Goal: Task Accomplishment & Management: Complete application form

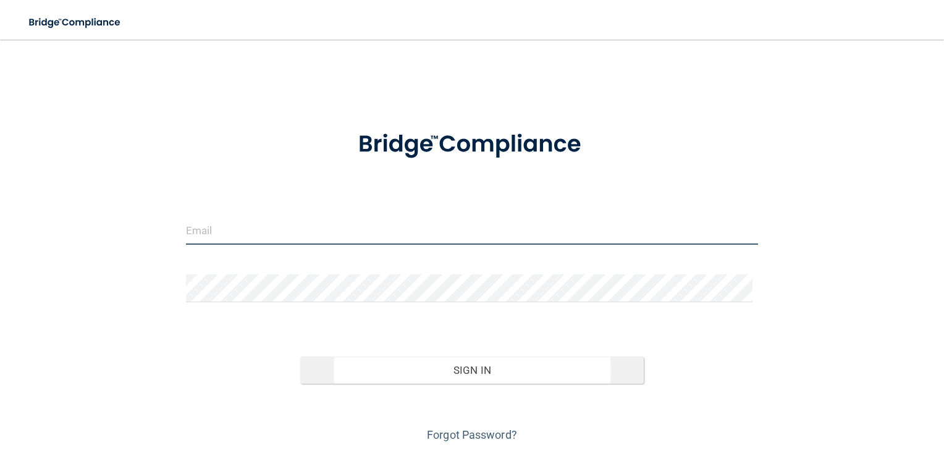
type input "[EMAIL_ADDRESS][PERSON_NAME][DOMAIN_NAME]"
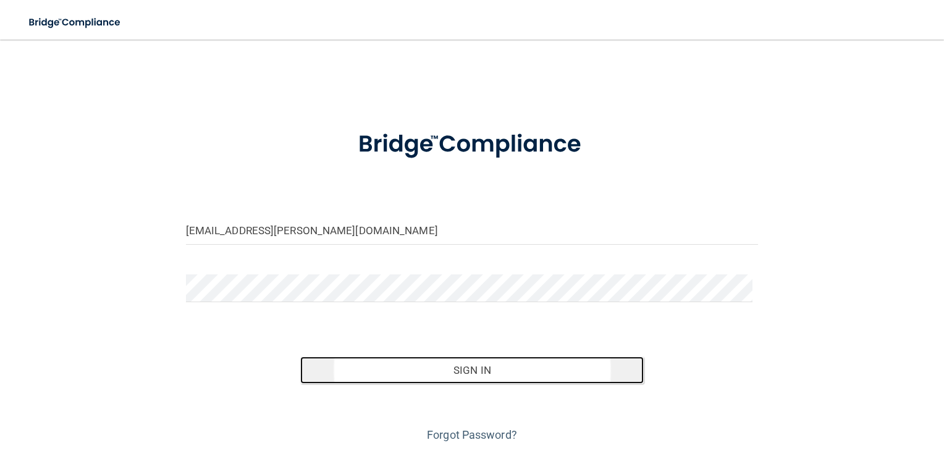
click at [462, 367] on button "Sign In" at bounding box center [472, 370] width 344 height 27
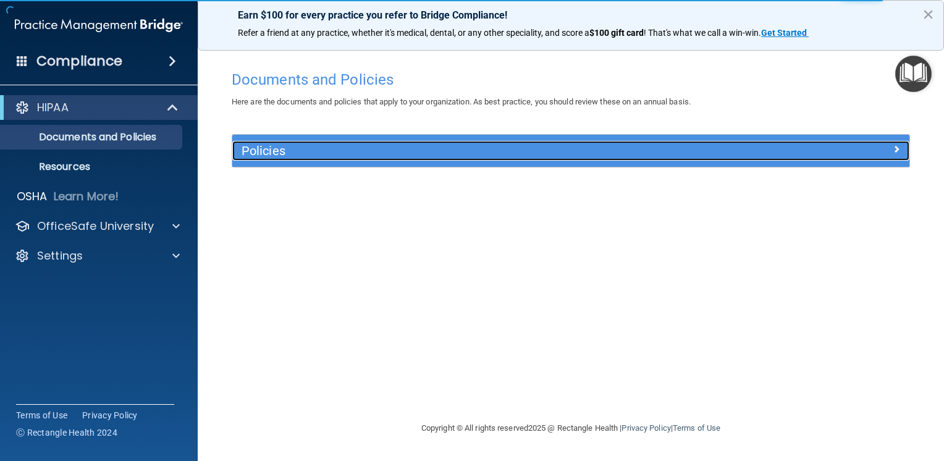
click at [900, 150] on span at bounding box center [896, 149] width 7 height 15
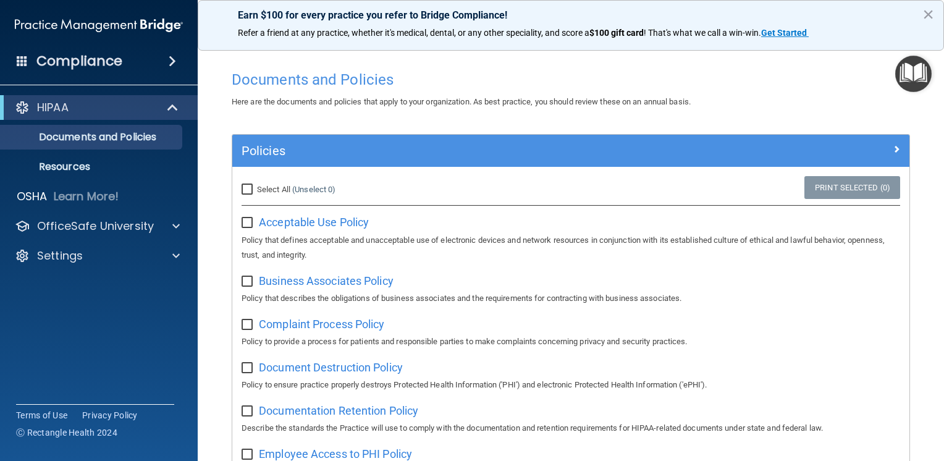
click at [284, 185] on span "Select All" at bounding box center [273, 189] width 33 height 9
click at [256, 185] on input "Select All (Unselect 0) Unselect All" at bounding box center [249, 190] width 14 height 10
checkbox input "true"
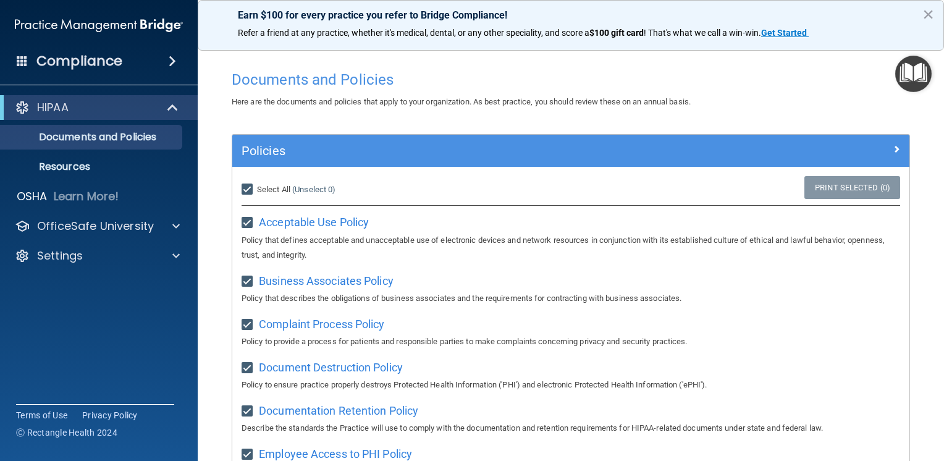
checkbox input "true"
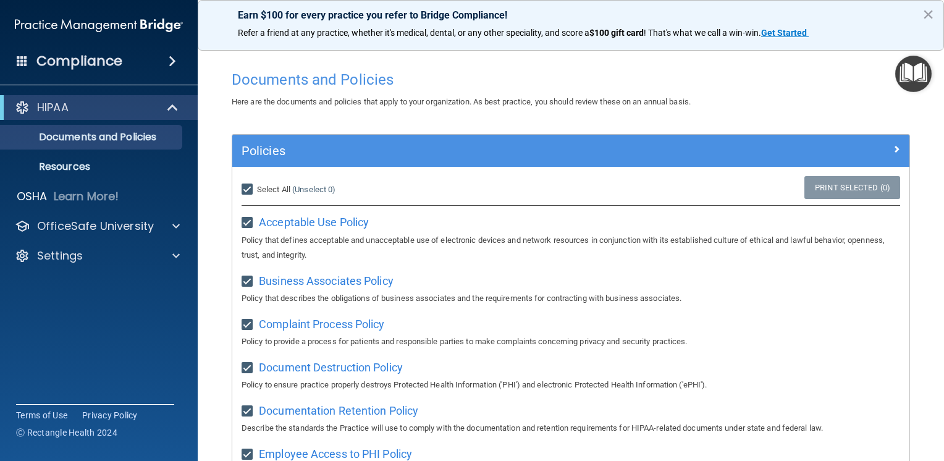
checkbox input "true"
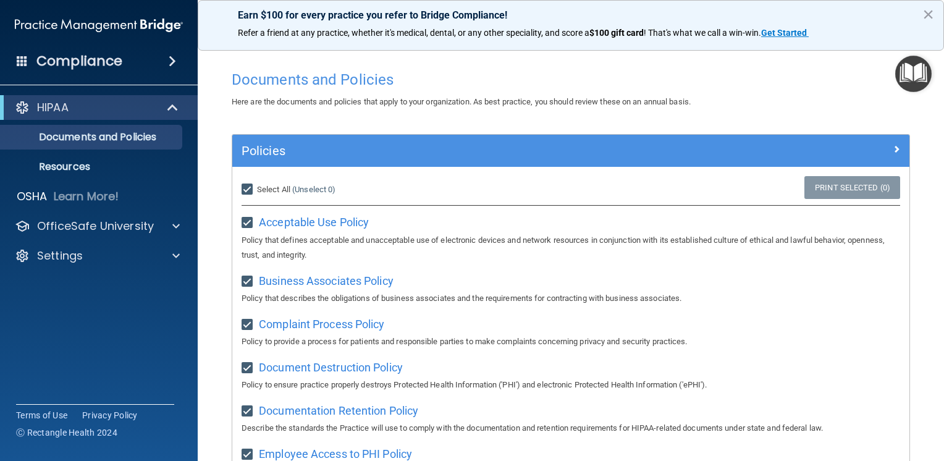
checkbox input "true"
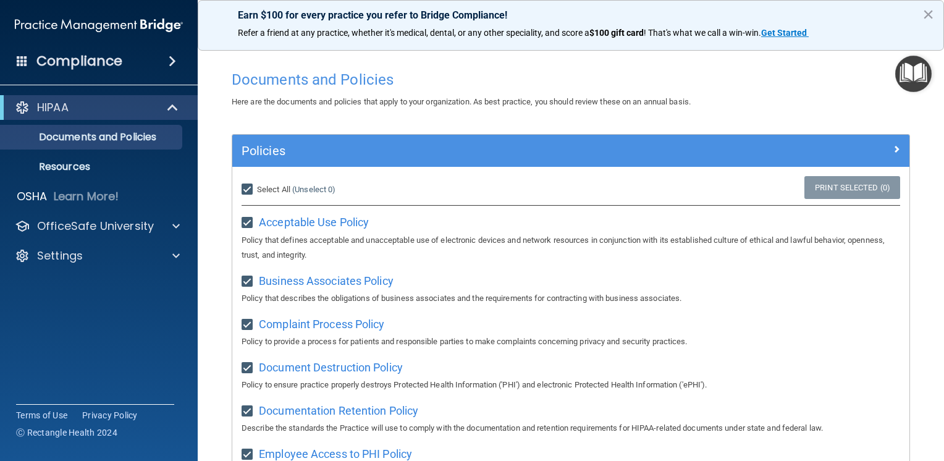
checkbox input "true"
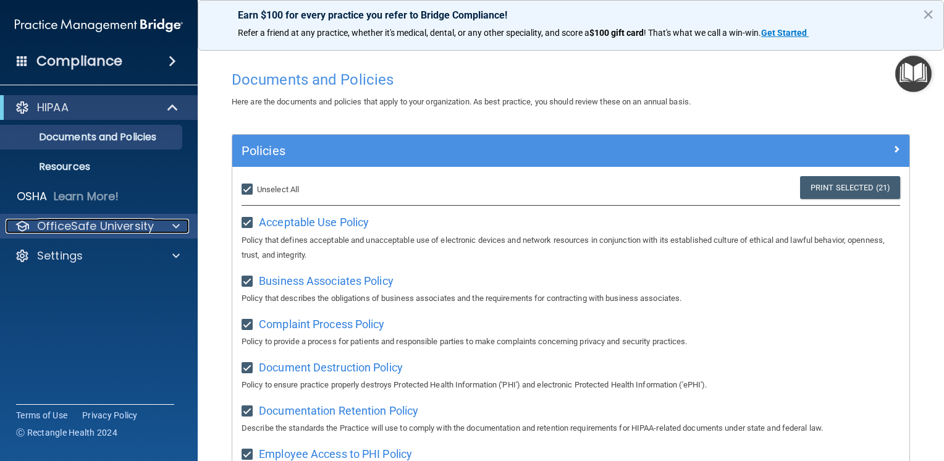
click at [177, 228] on span at bounding box center [175, 226] width 7 height 15
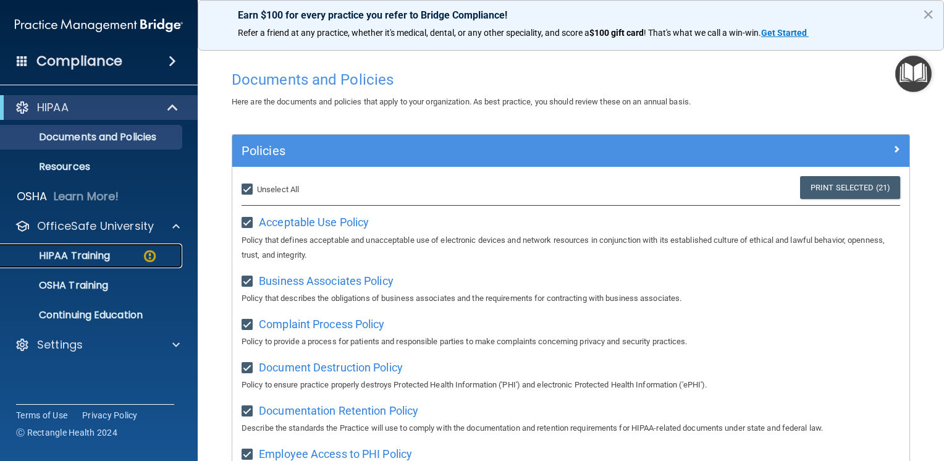
click at [91, 252] on p "HIPAA Training" at bounding box center [59, 256] width 102 height 12
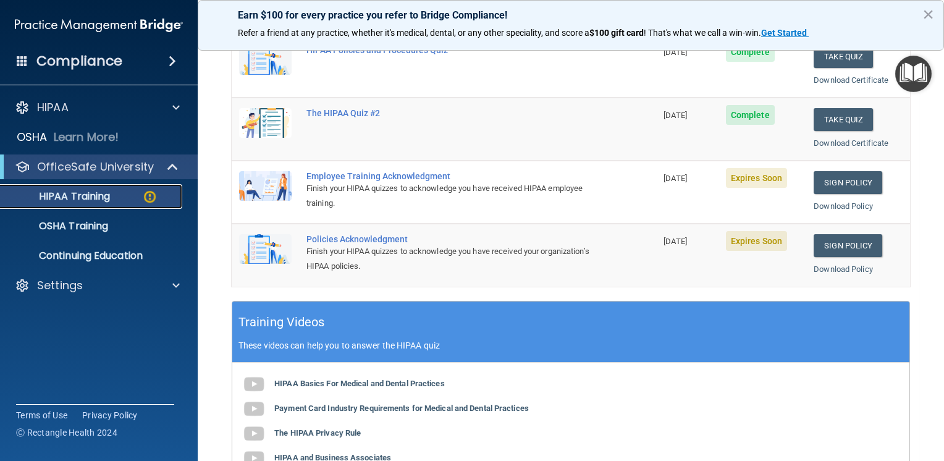
scroll to position [247, 0]
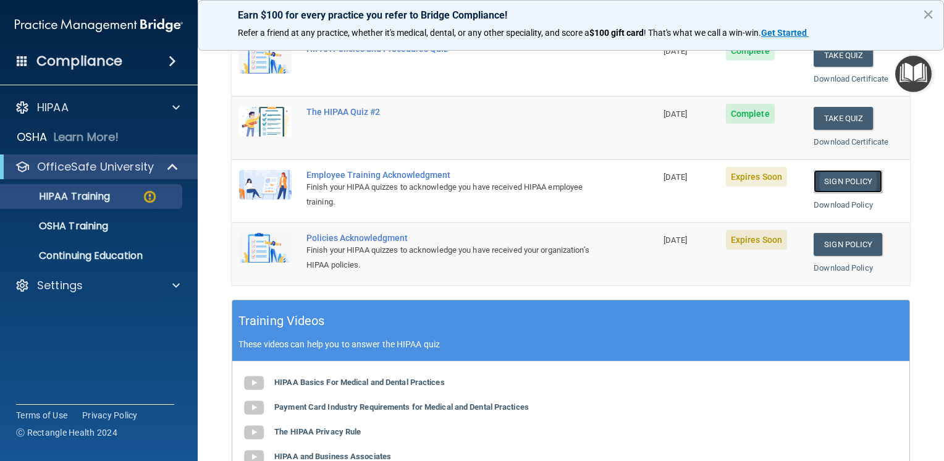
click at [854, 179] on link "Sign Policy" at bounding box center [848, 181] width 69 height 23
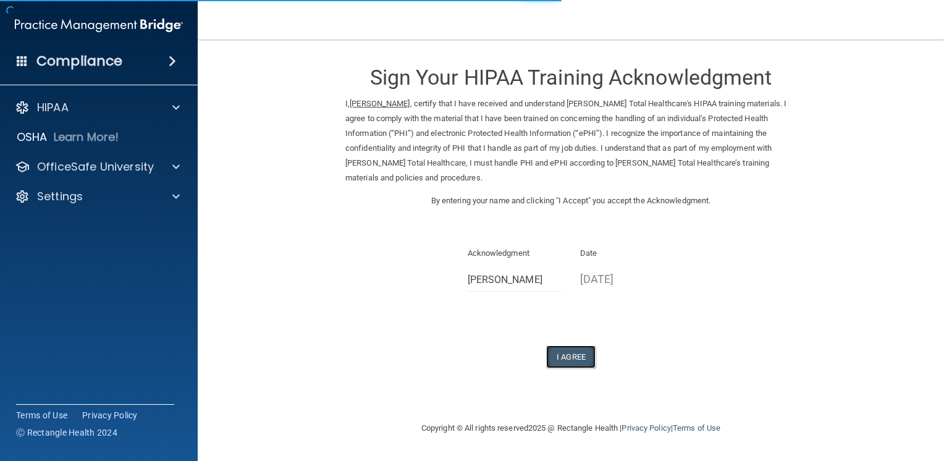
click at [578, 357] on button "I Agree" at bounding box center [570, 356] width 49 height 23
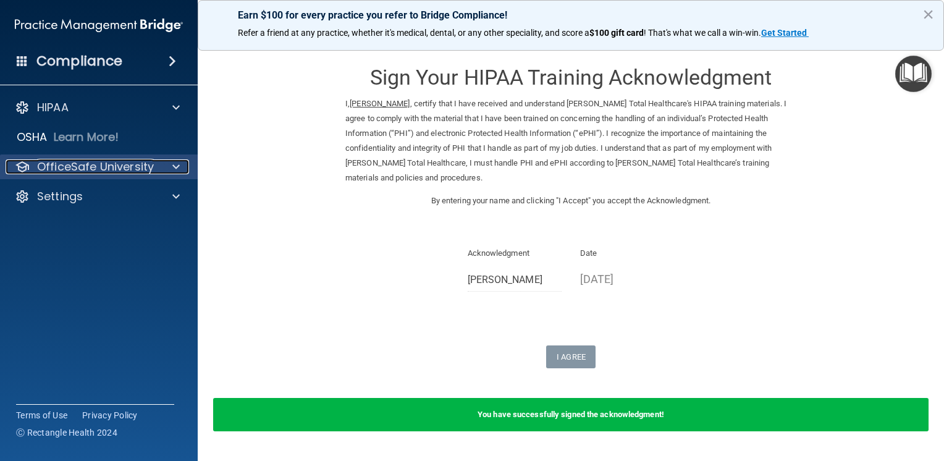
click at [169, 159] on div at bounding box center [174, 166] width 31 height 15
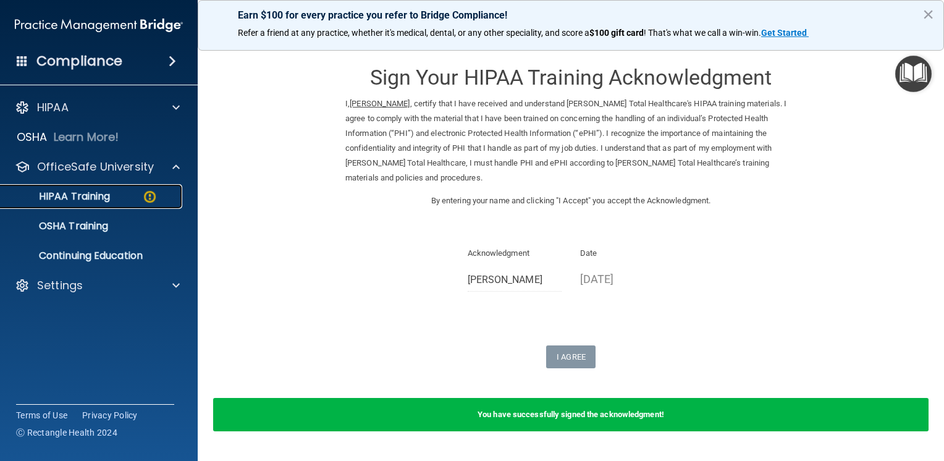
click at [142, 197] on img at bounding box center [149, 196] width 15 height 15
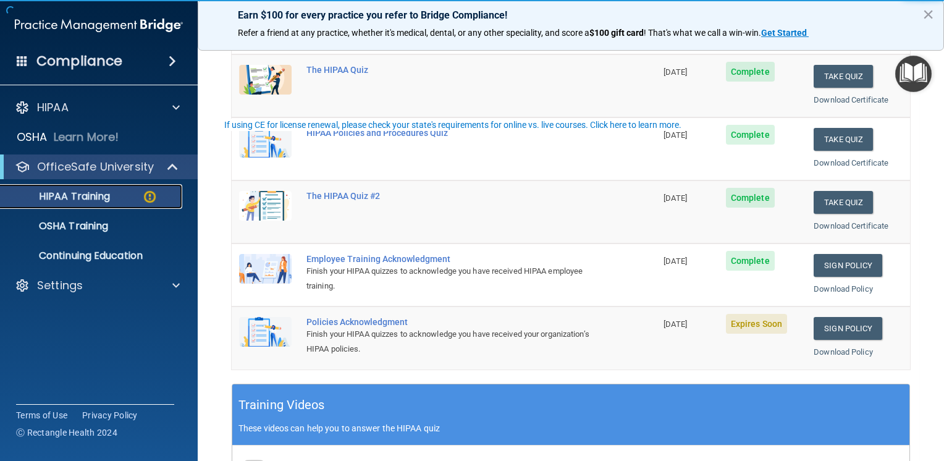
scroll to position [309, 0]
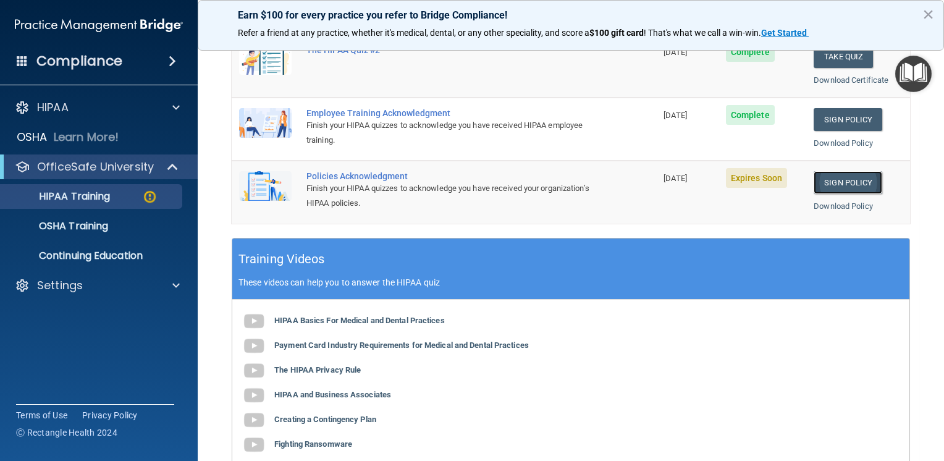
click at [843, 179] on link "Sign Policy" at bounding box center [848, 182] width 69 height 23
click at [857, 179] on link "Sign Policy" at bounding box center [848, 182] width 69 height 23
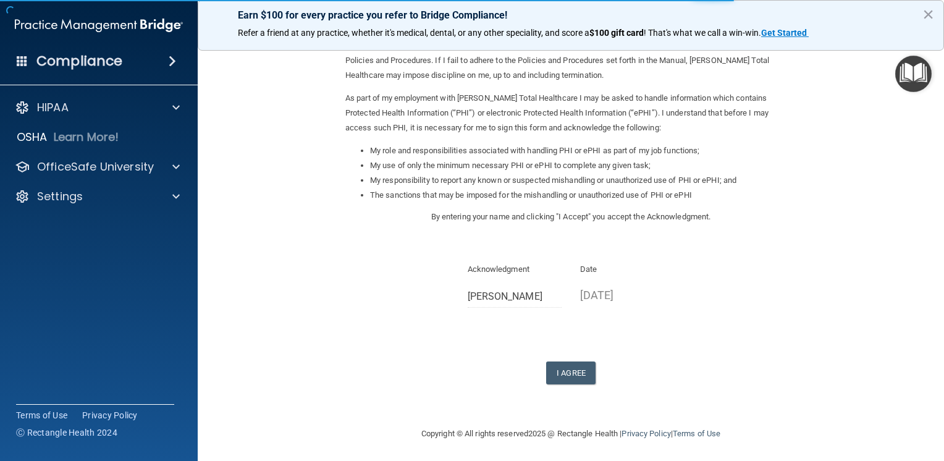
scroll to position [104, 0]
click at [560, 375] on button "I Agree" at bounding box center [570, 371] width 49 height 23
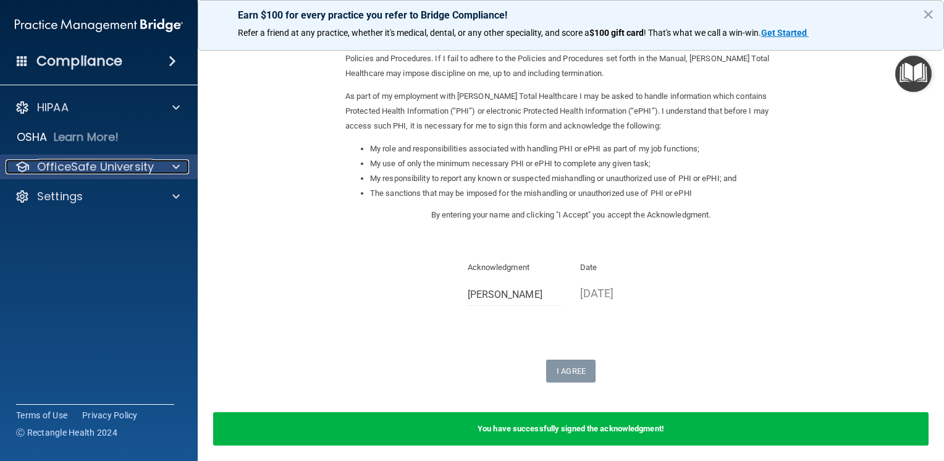
click at [176, 167] on span at bounding box center [175, 166] width 7 height 15
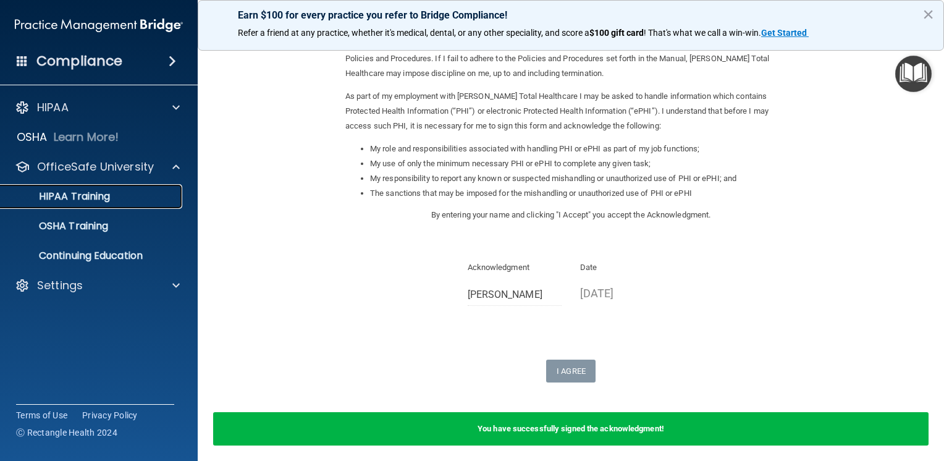
click at [140, 198] on div "HIPAA Training" at bounding box center [92, 196] width 169 height 12
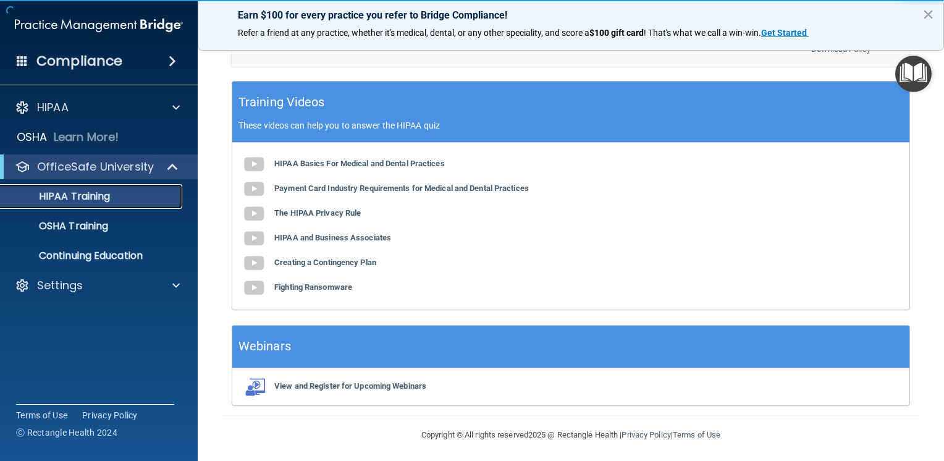
scroll to position [467, 0]
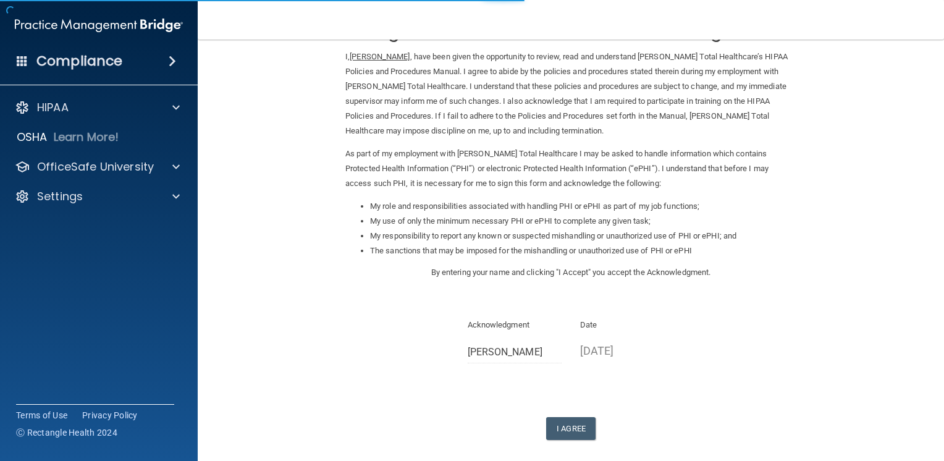
scroll to position [104, 0]
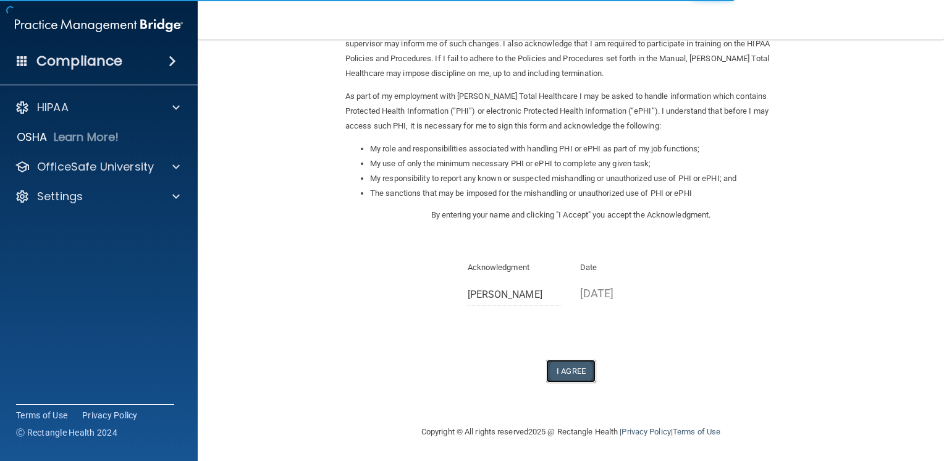
click at [574, 365] on button "I Agree" at bounding box center [570, 371] width 49 height 23
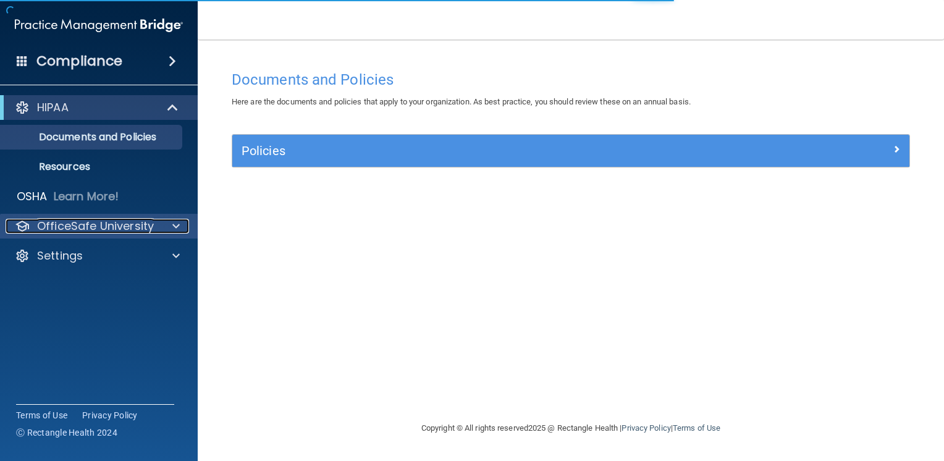
click at [101, 224] on p "OfficeSafe University" at bounding box center [95, 226] width 117 height 15
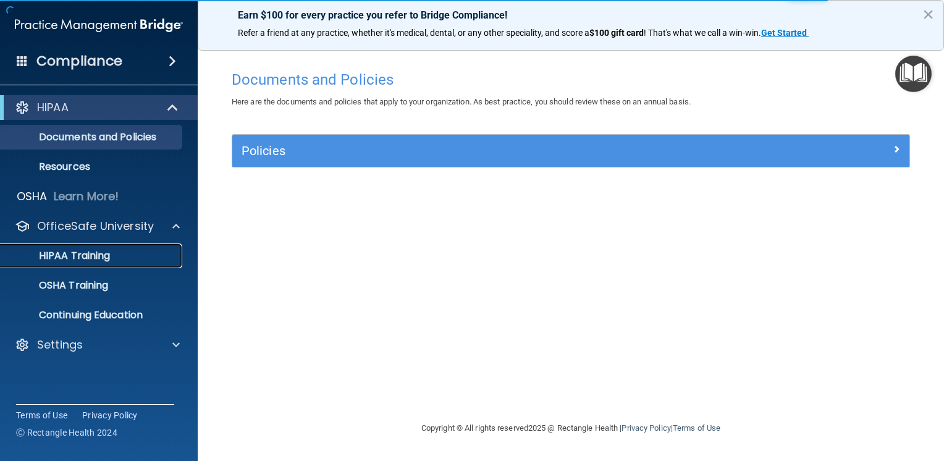
click at [98, 251] on p "HIPAA Training" at bounding box center [59, 256] width 102 height 12
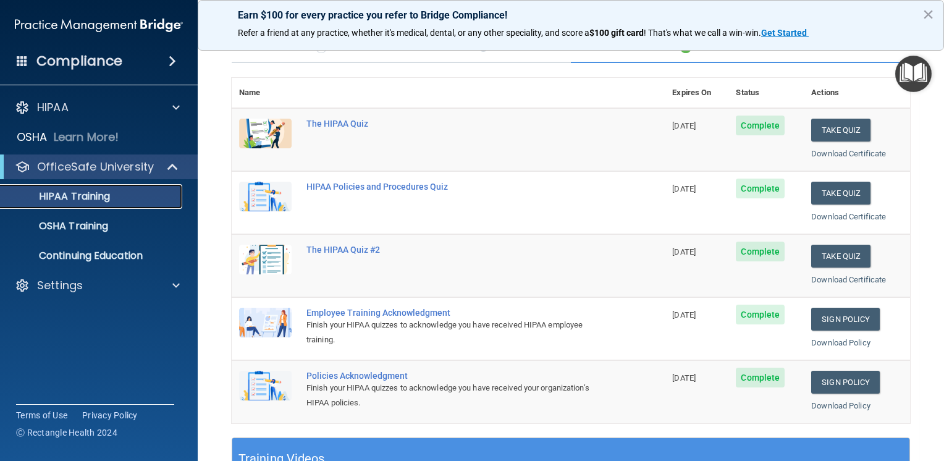
scroll to position [62, 0]
